Goal: Information Seeking & Learning: Learn about a topic

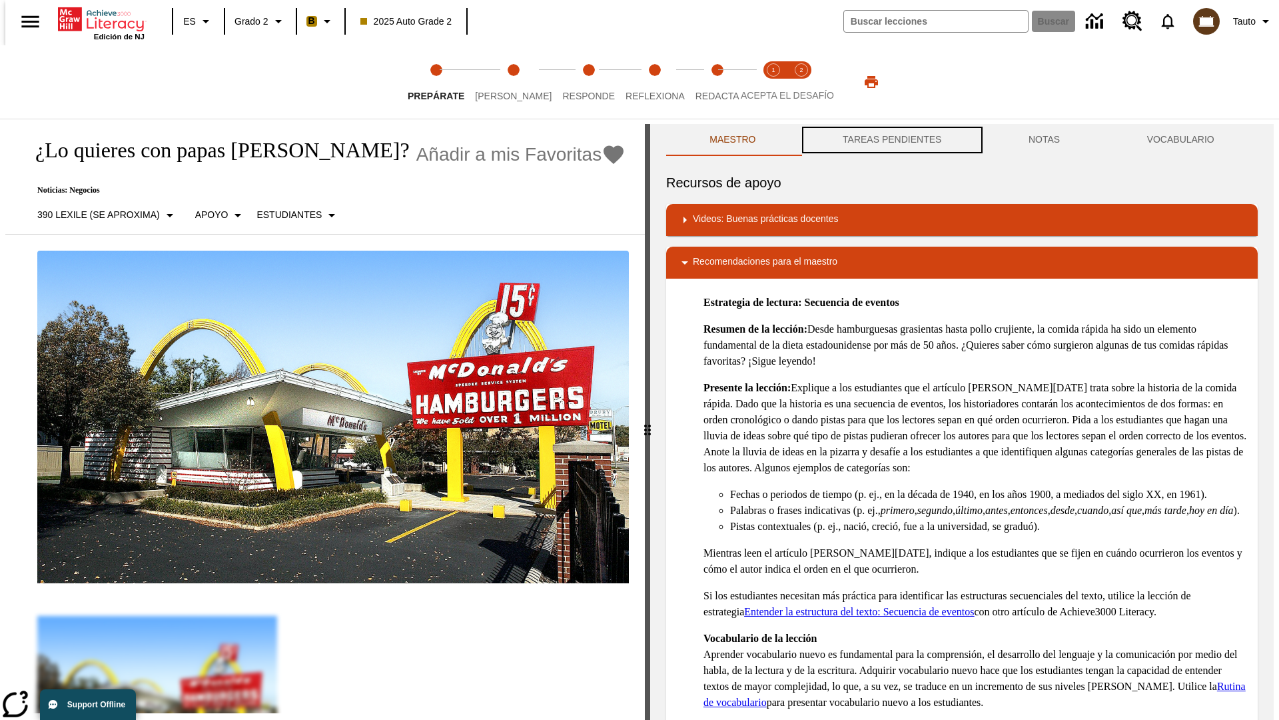
click at [891, 140] on button "TAREAS PENDIENTES" at bounding box center [893, 140] width 186 height 32
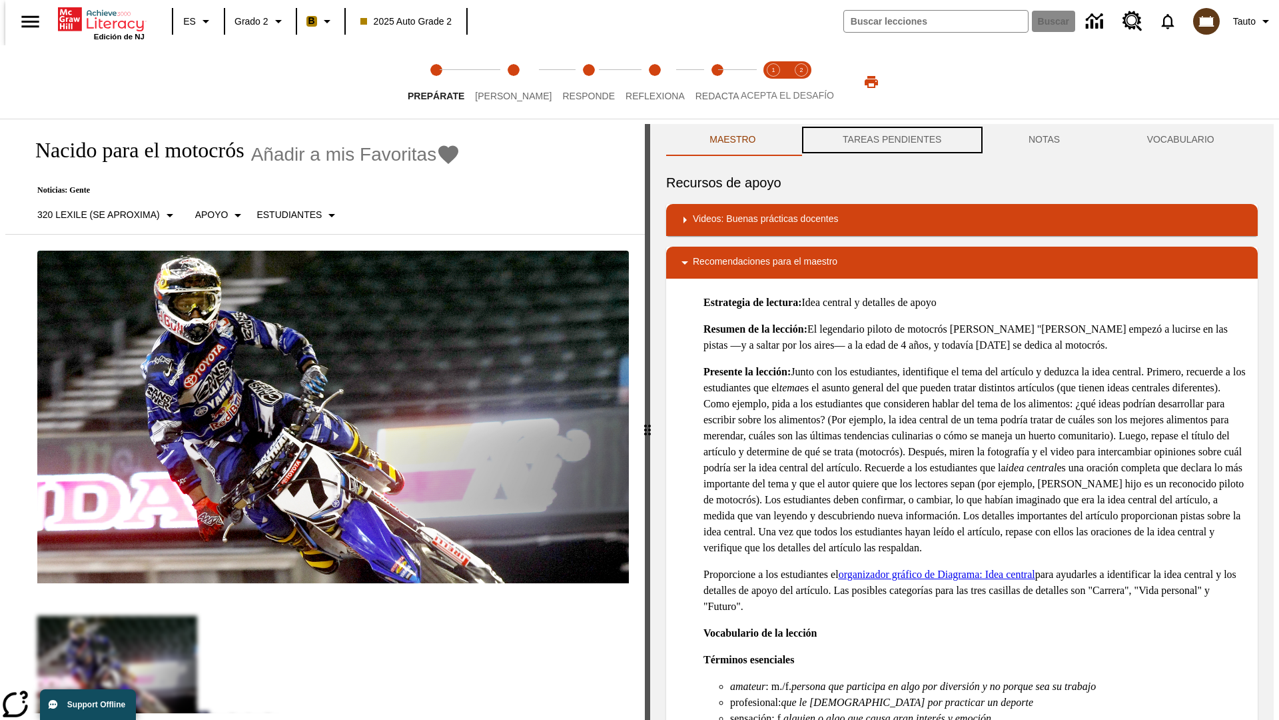
click at [891, 140] on button "TAREAS PENDIENTES" at bounding box center [893, 140] width 186 height 32
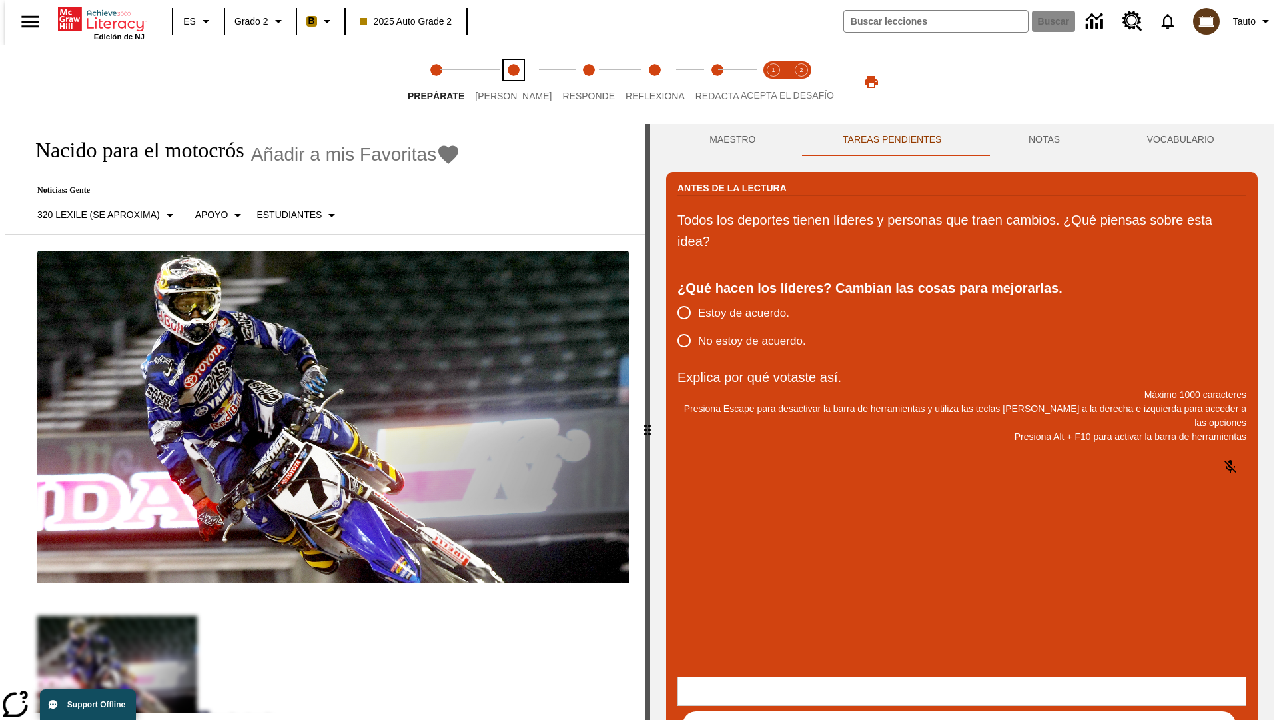
click at [502, 82] on span "[PERSON_NAME]" at bounding box center [513, 91] width 77 height 24
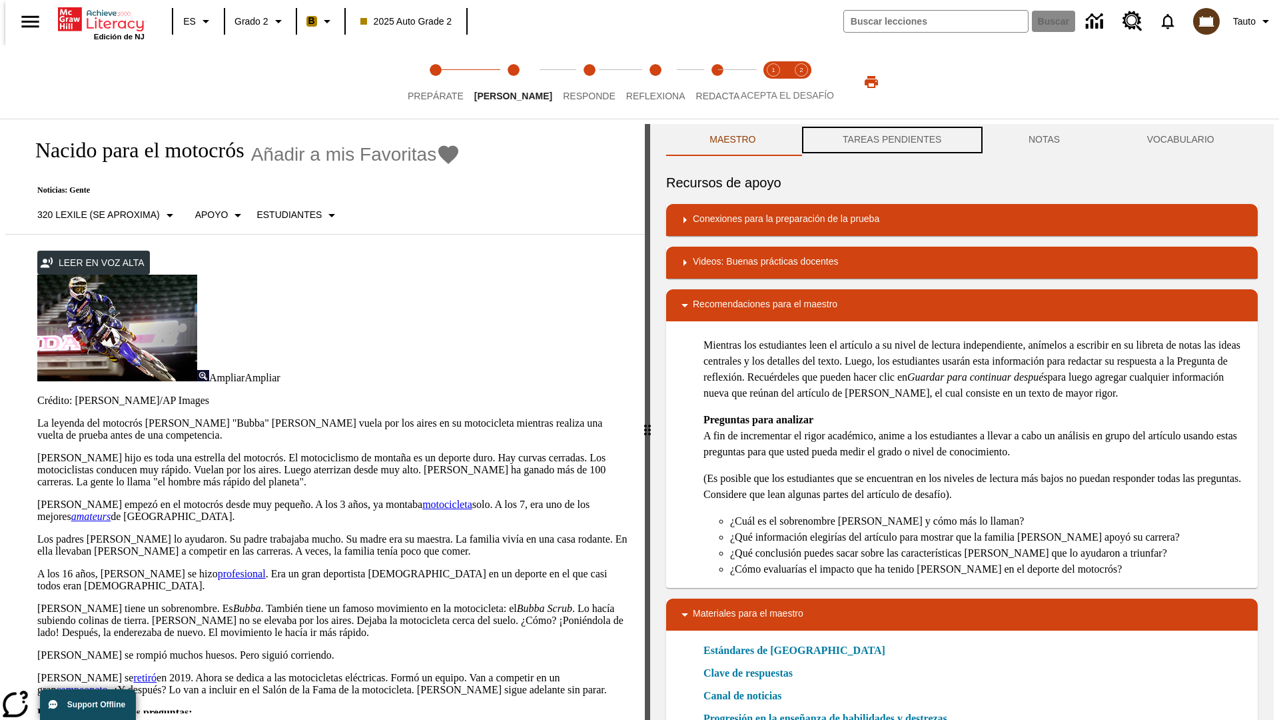
scroll to position [1, 0]
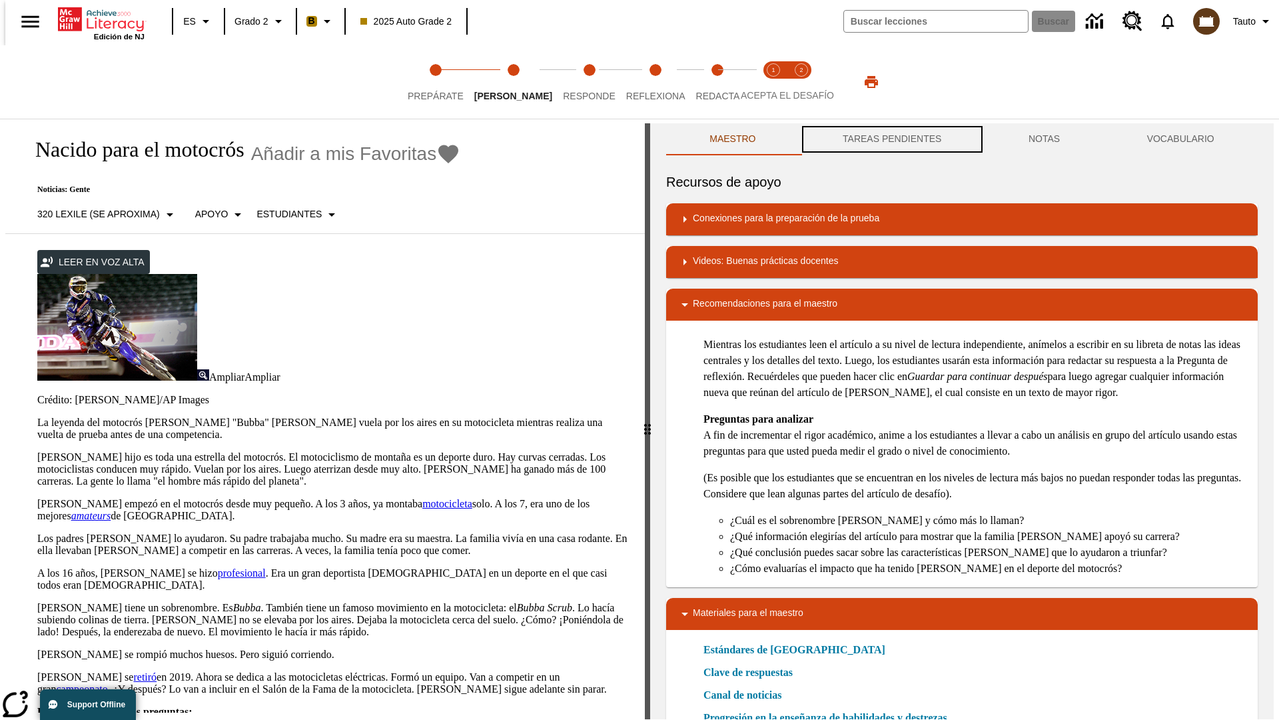
click at [891, 140] on button "TAREAS PENDIENTES" at bounding box center [893, 139] width 186 height 32
